Goal: Task Accomplishment & Management: Manage account settings

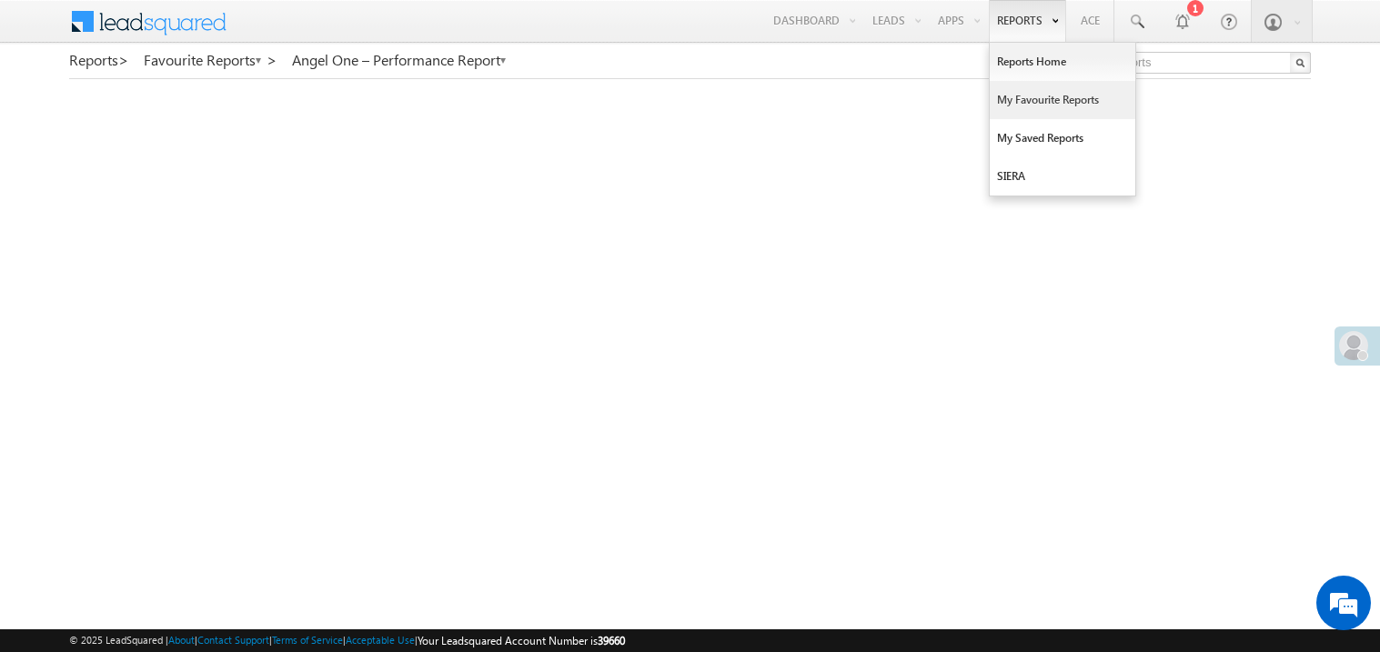
click at [1018, 107] on link "My Favourite Reports" at bounding box center [1063, 100] width 146 height 38
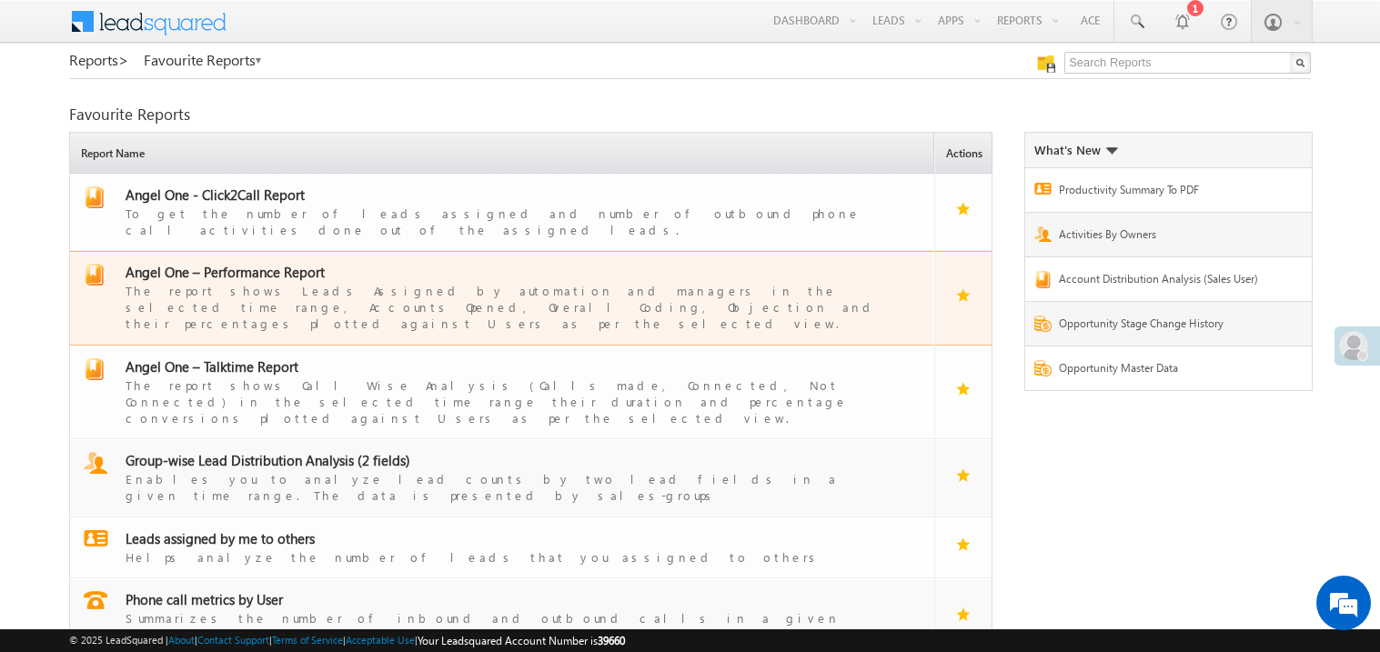
click at [259, 263] on span "Angel One – Performance Report" at bounding box center [225, 272] width 199 height 18
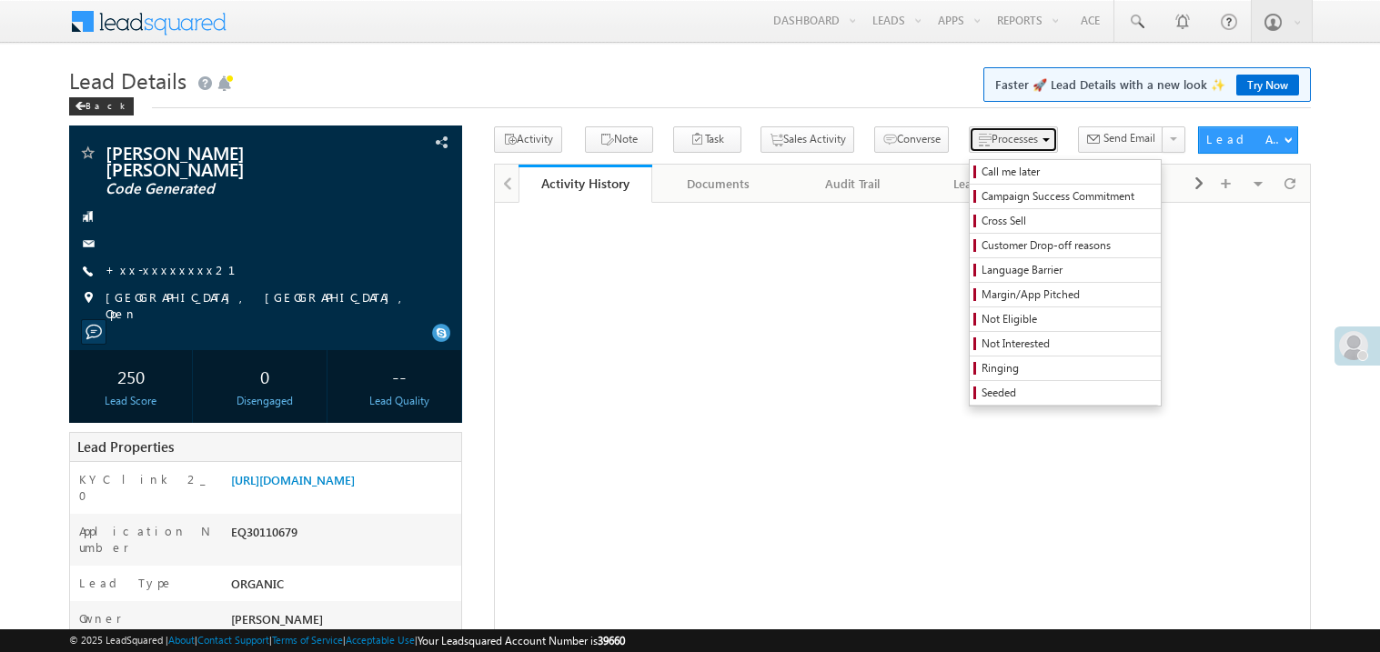
click at [991, 144] on span "Processes" at bounding box center [1014, 139] width 46 height 14
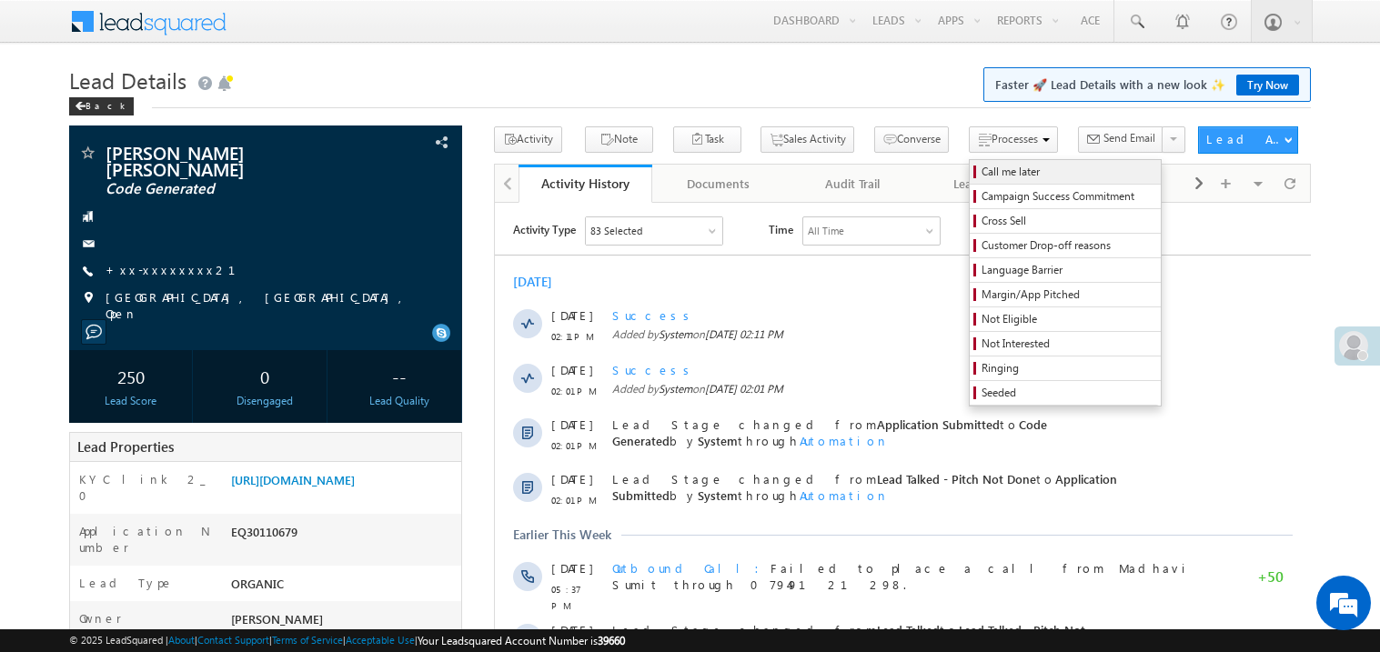
click at [981, 177] on span "Call me later" at bounding box center [1067, 172] width 173 height 16
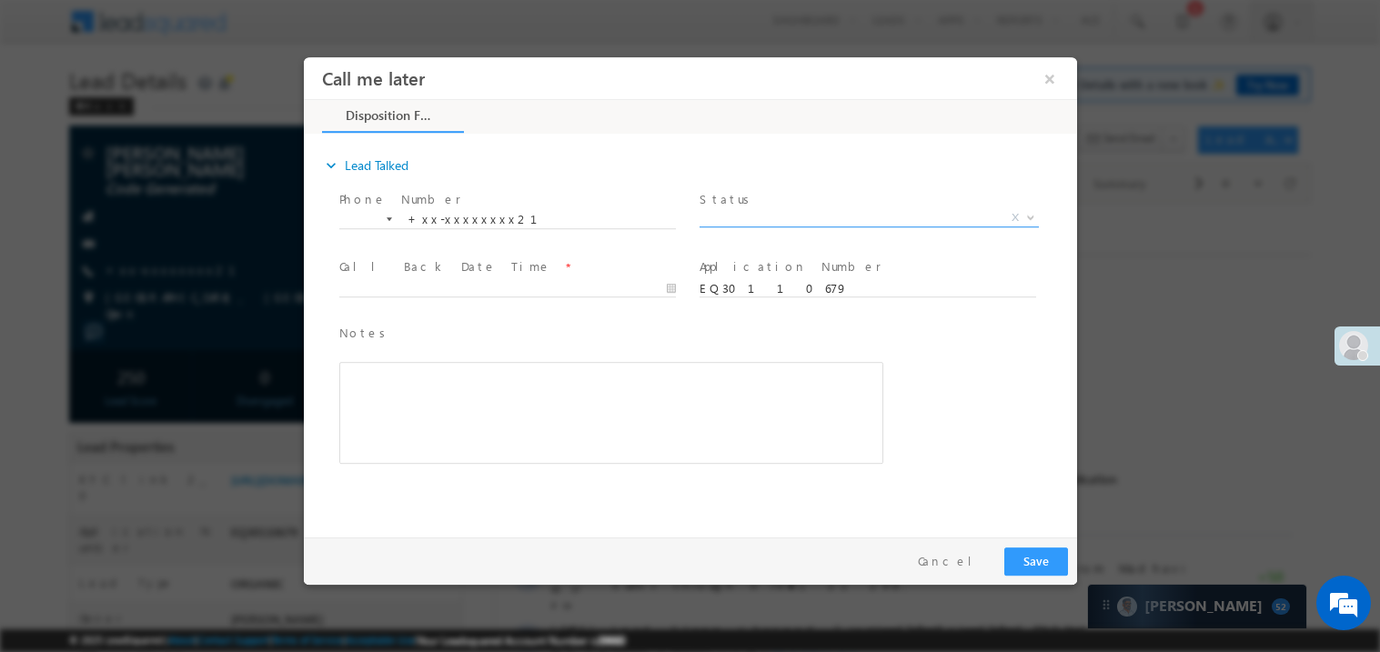
click at [769, 208] on span "X" at bounding box center [868, 217] width 339 height 18
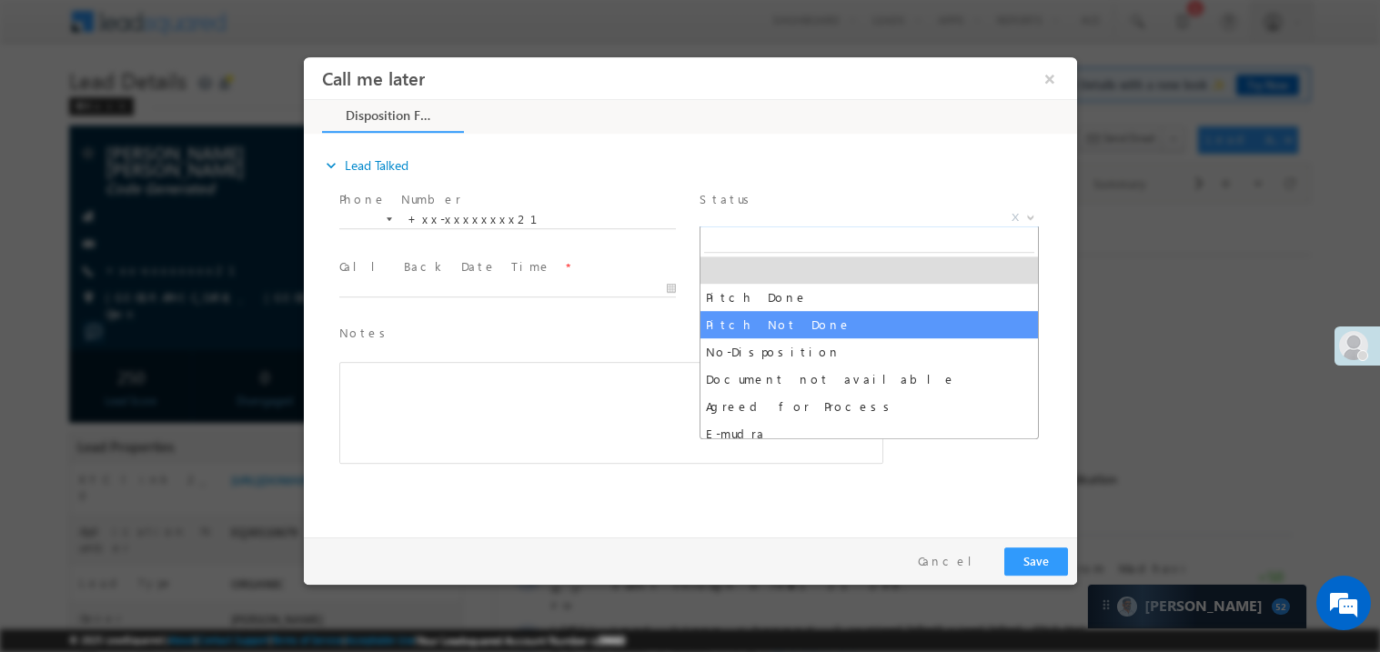
select select "Pitch Not Done"
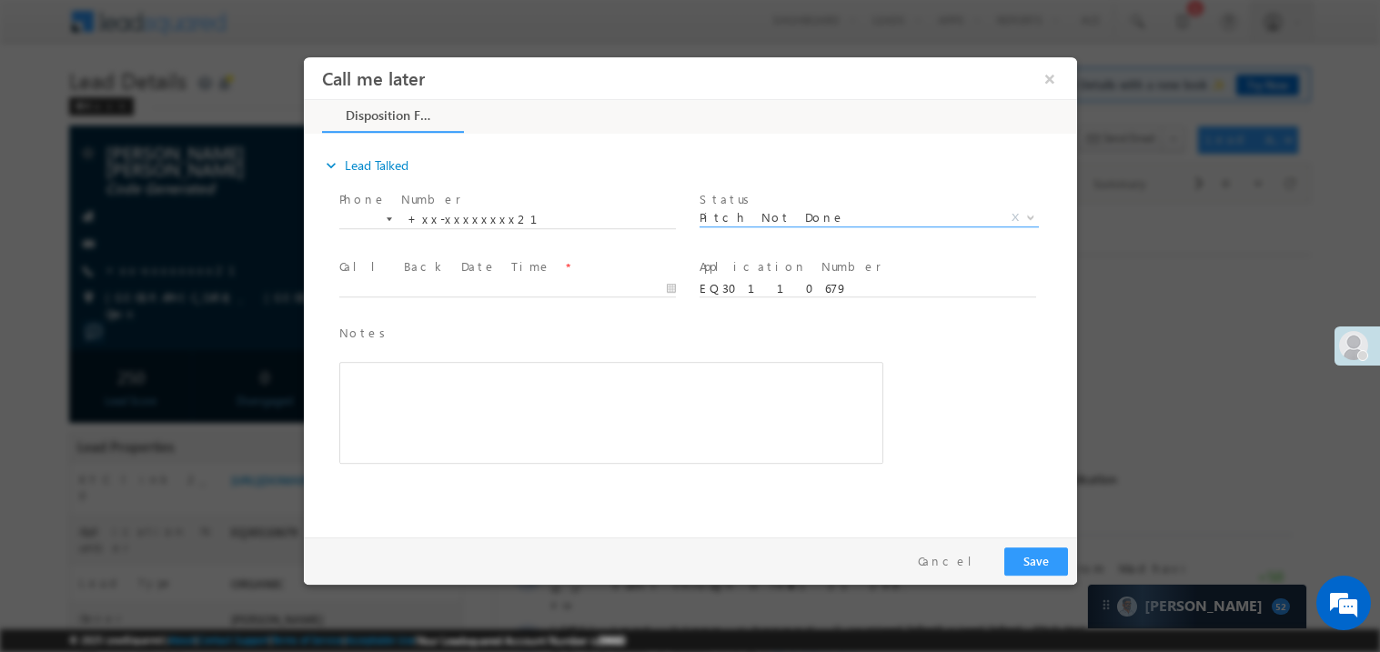
click at [487, 274] on span "Call Back Date Time *" at bounding box center [506, 266] width 336 height 20
click at [490, 284] on body "Call me later ×" at bounding box center [689, 292] width 773 height 472
type input "[DATE] 2:49 PM"
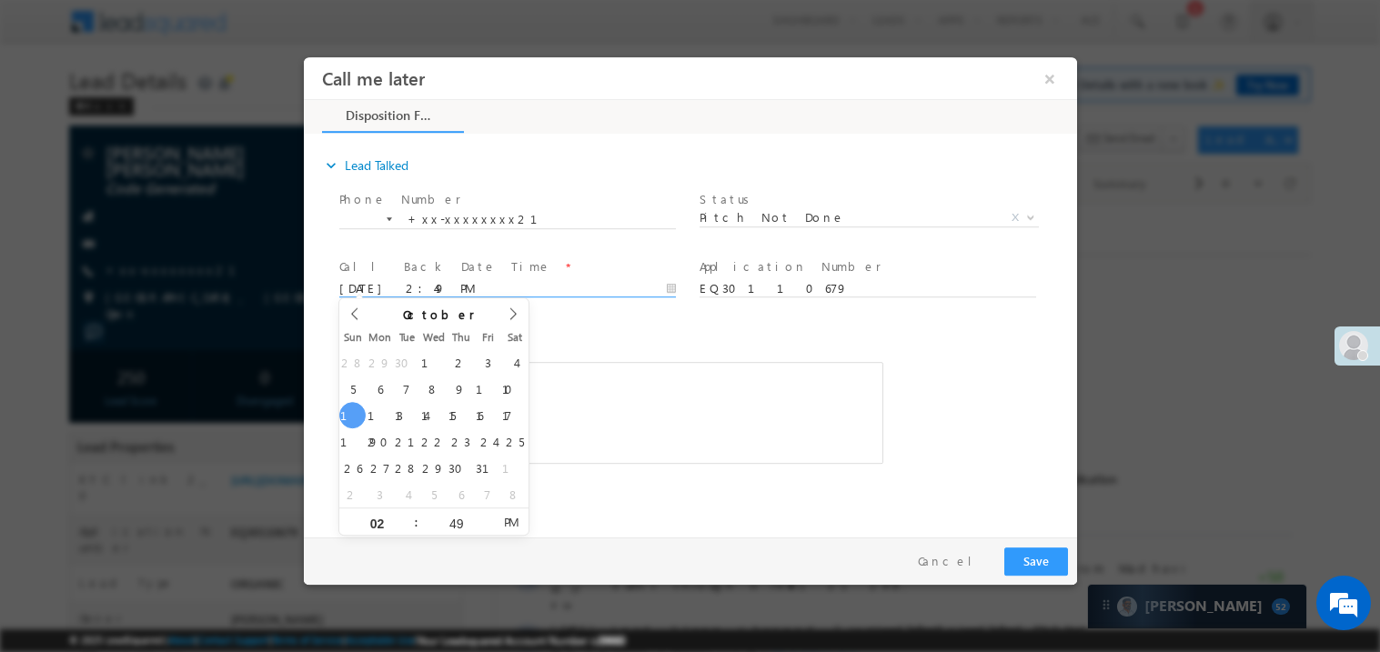
click at [706, 412] on div "Rich Text Editor, 40788eee-0fb2-11ec-a811-0adc8a9d82c2__tab1__section1__Notes__…" at bounding box center [610, 412] width 544 height 102
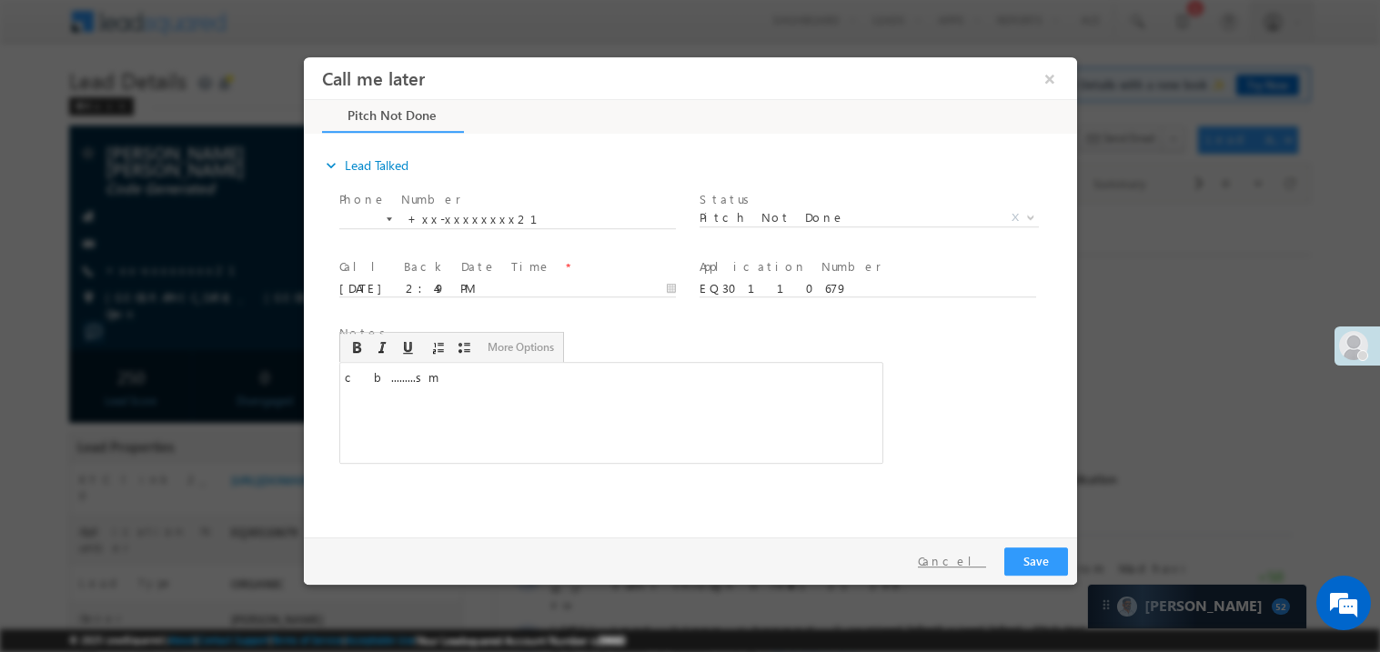
click at [996, 570] on button "Cancel" at bounding box center [950, 561] width 95 height 26
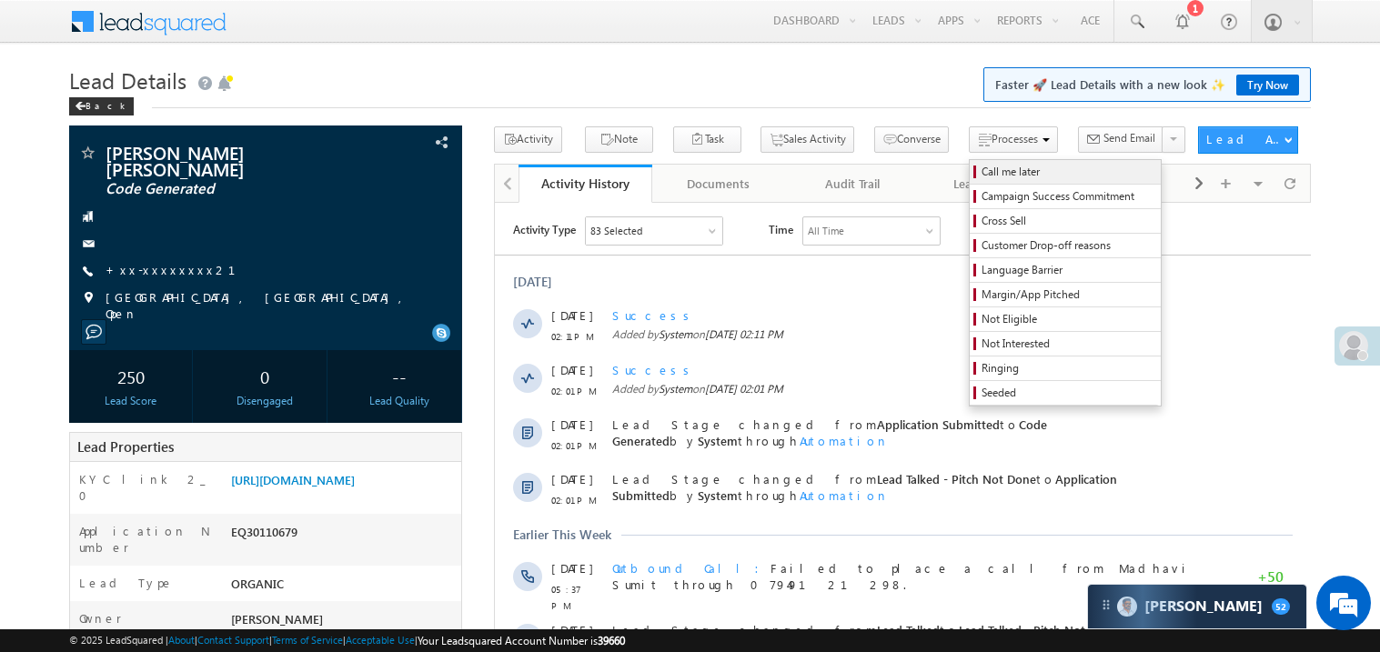
click at [981, 172] on span "Call me later" at bounding box center [1067, 172] width 173 height 16
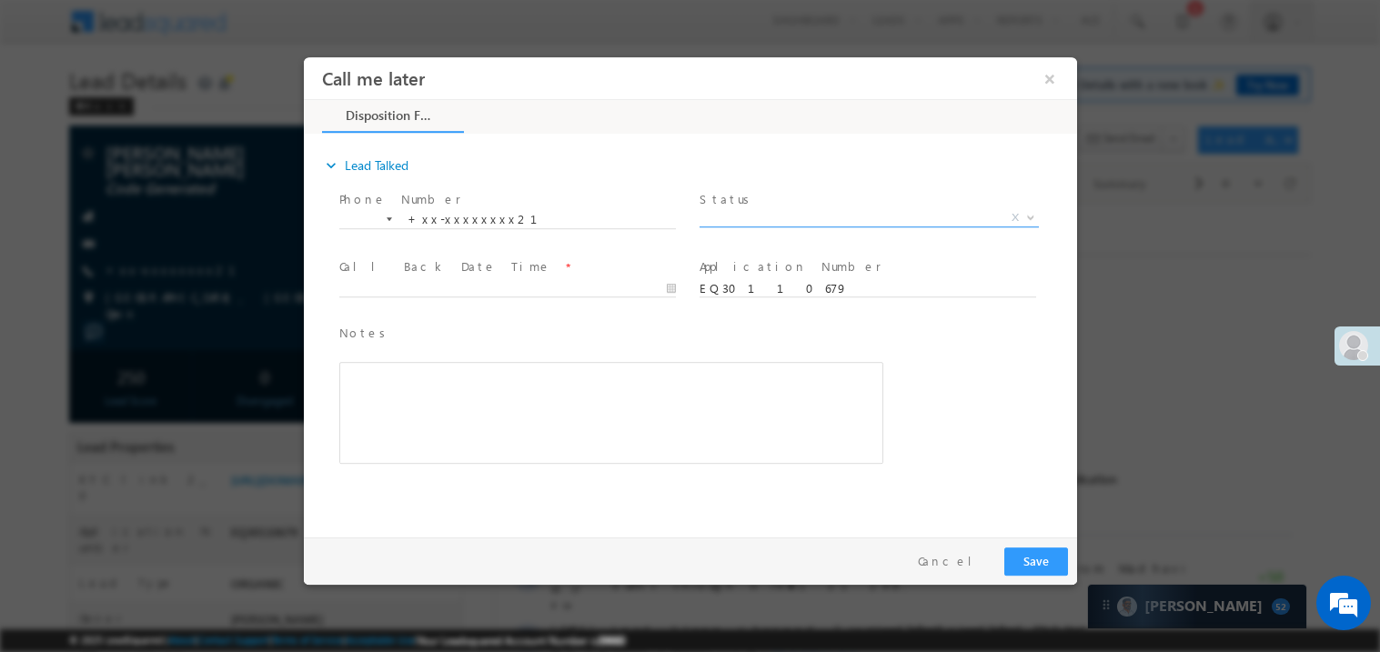
click at [805, 221] on span "X" at bounding box center [868, 217] width 339 height 18
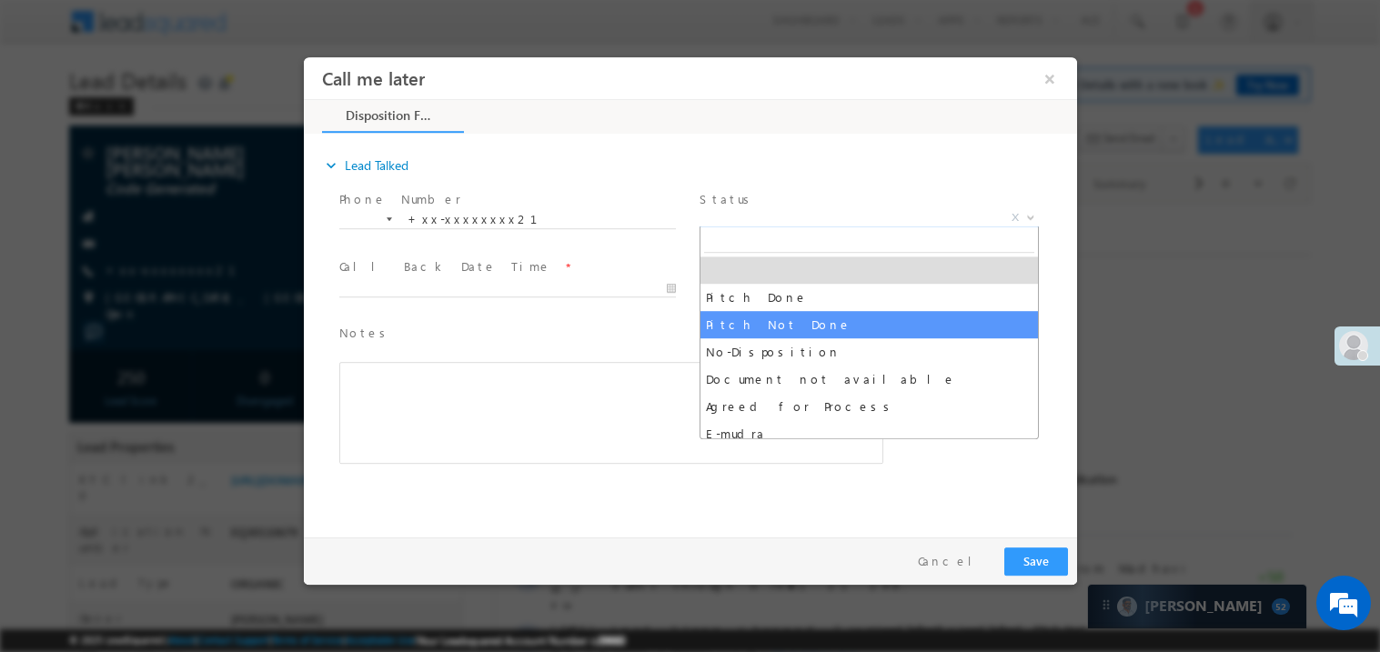
select select "Pitch Not Done"
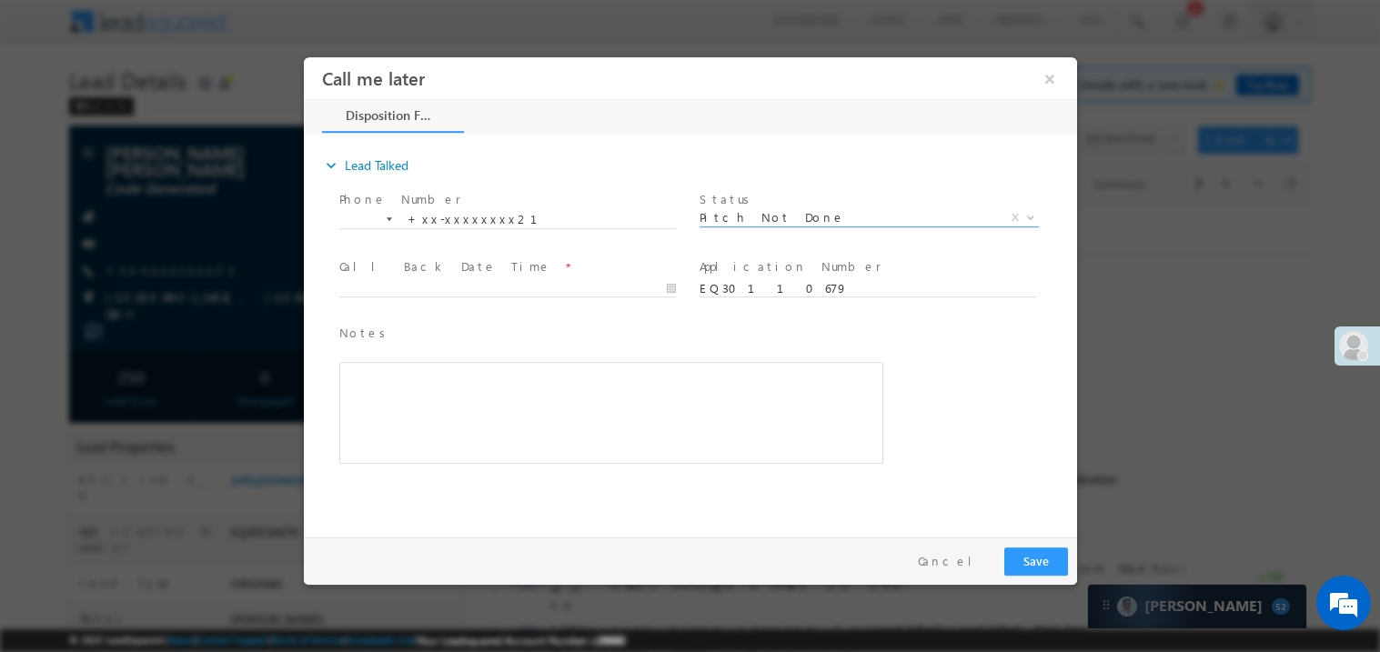
click at [467, 305] on span at bounding box center [506, 306] width 336 height 20
click at [442, 289] on body "Call me later ×" at bounding box center [689, 292] width 773 height 472
type input "[DATE] 2:50 PM"
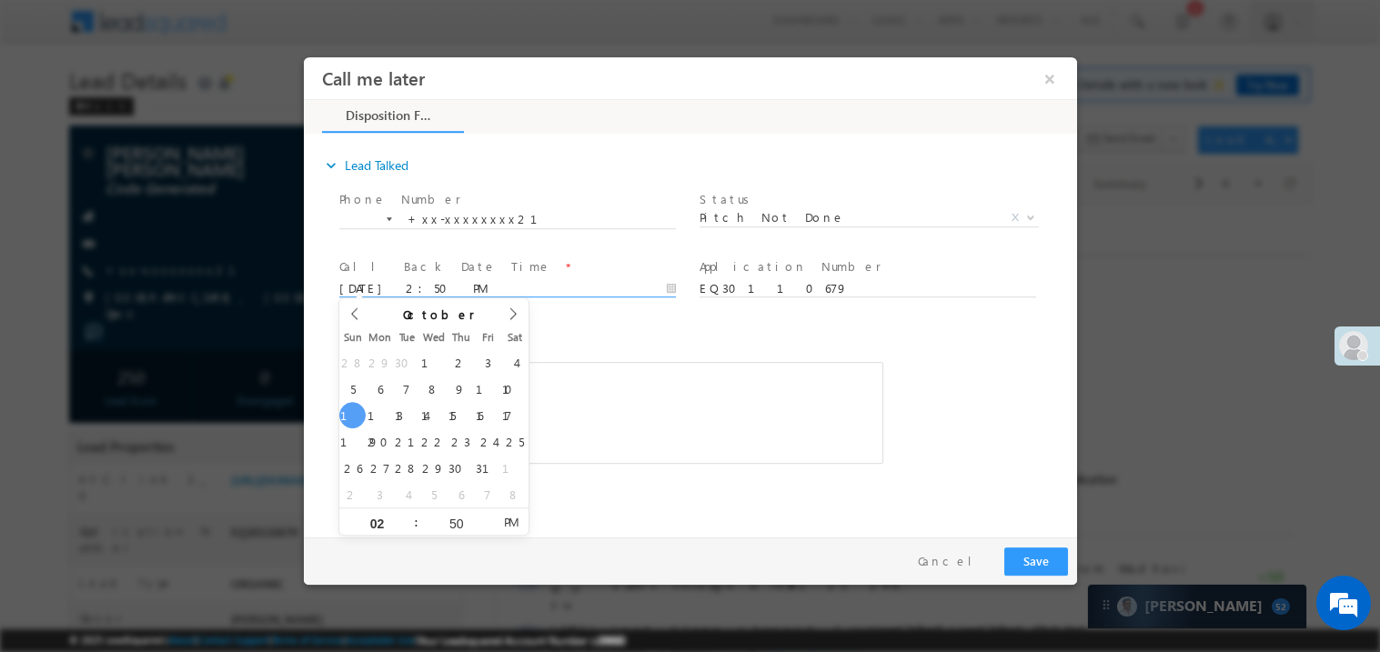
click at [555, 406] on div "Rich Text Editor, 40788eee-0fb2-11ec-a811-0adc8a9d82c2__tab1__section1__Notes__…" at bounding box center [610, 412] width 544 height 102
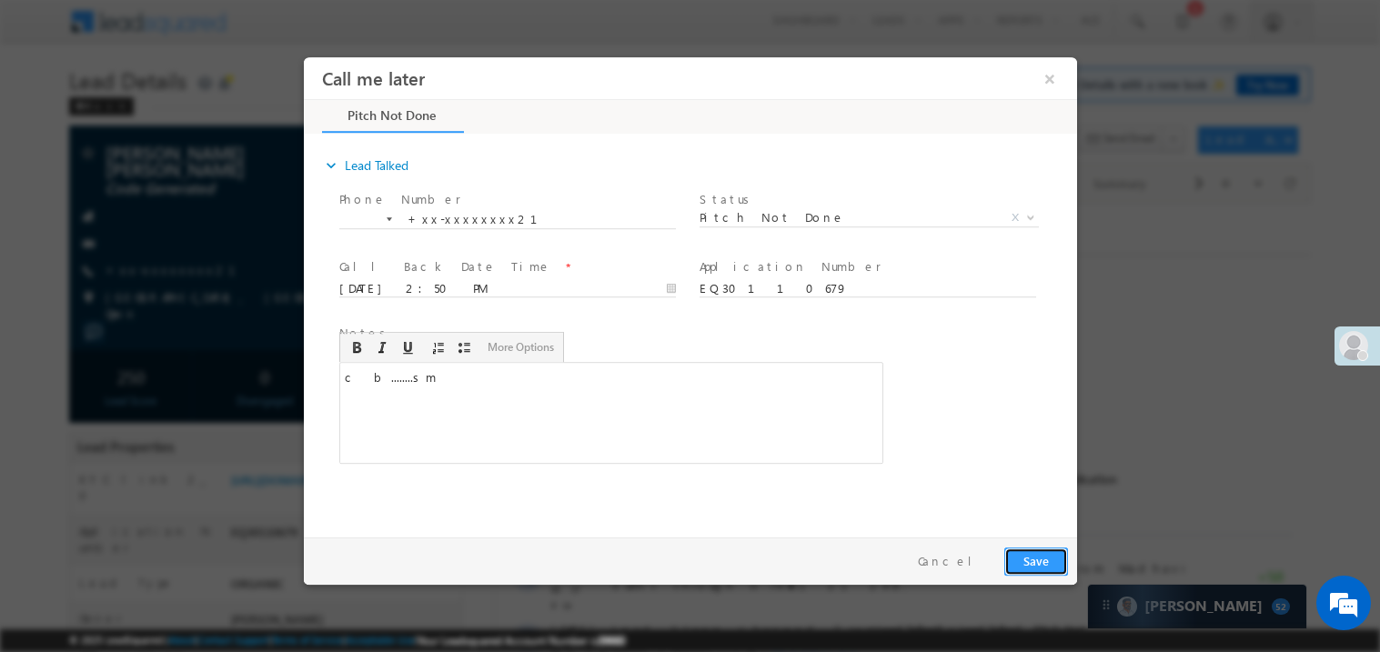
click at [1062, 567] on button "Save" at bounding box center [1035, 561] width 64 height 28
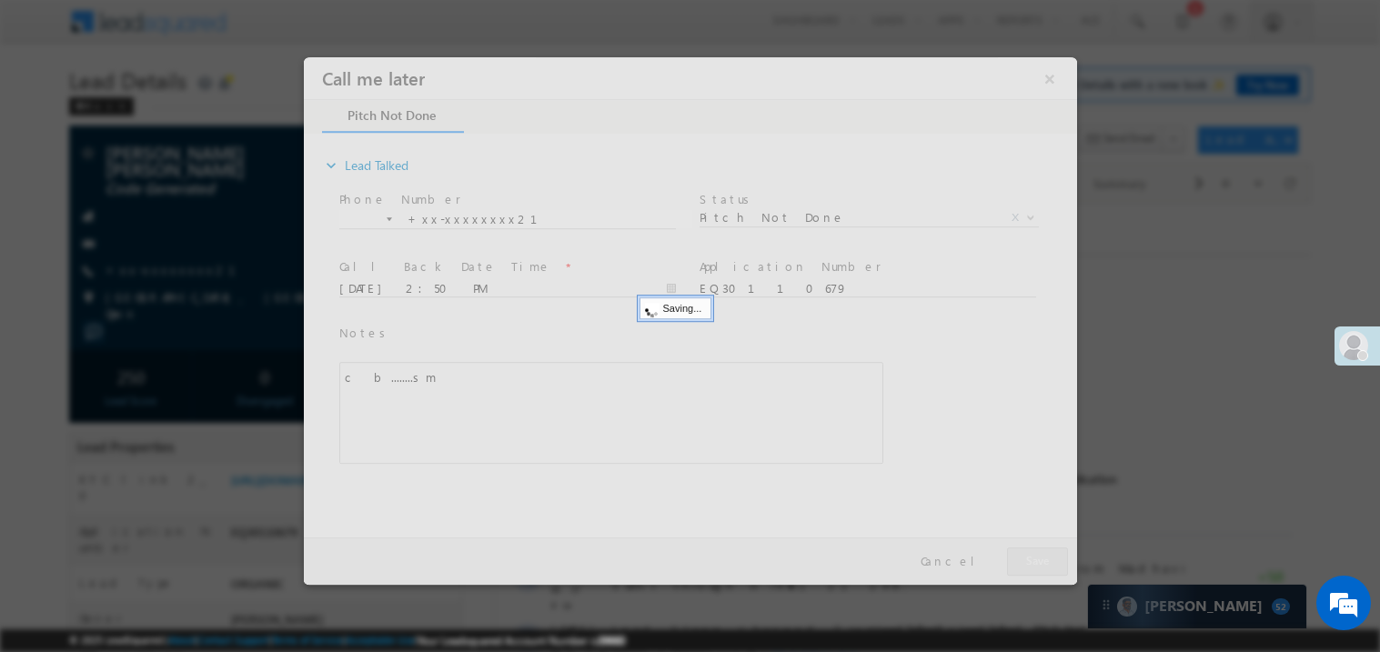
click at [1062, 567] on div at bounding box center [689, 320] width 773 height 528
